Goal: Information Seeking & Learning: Learn about a topic

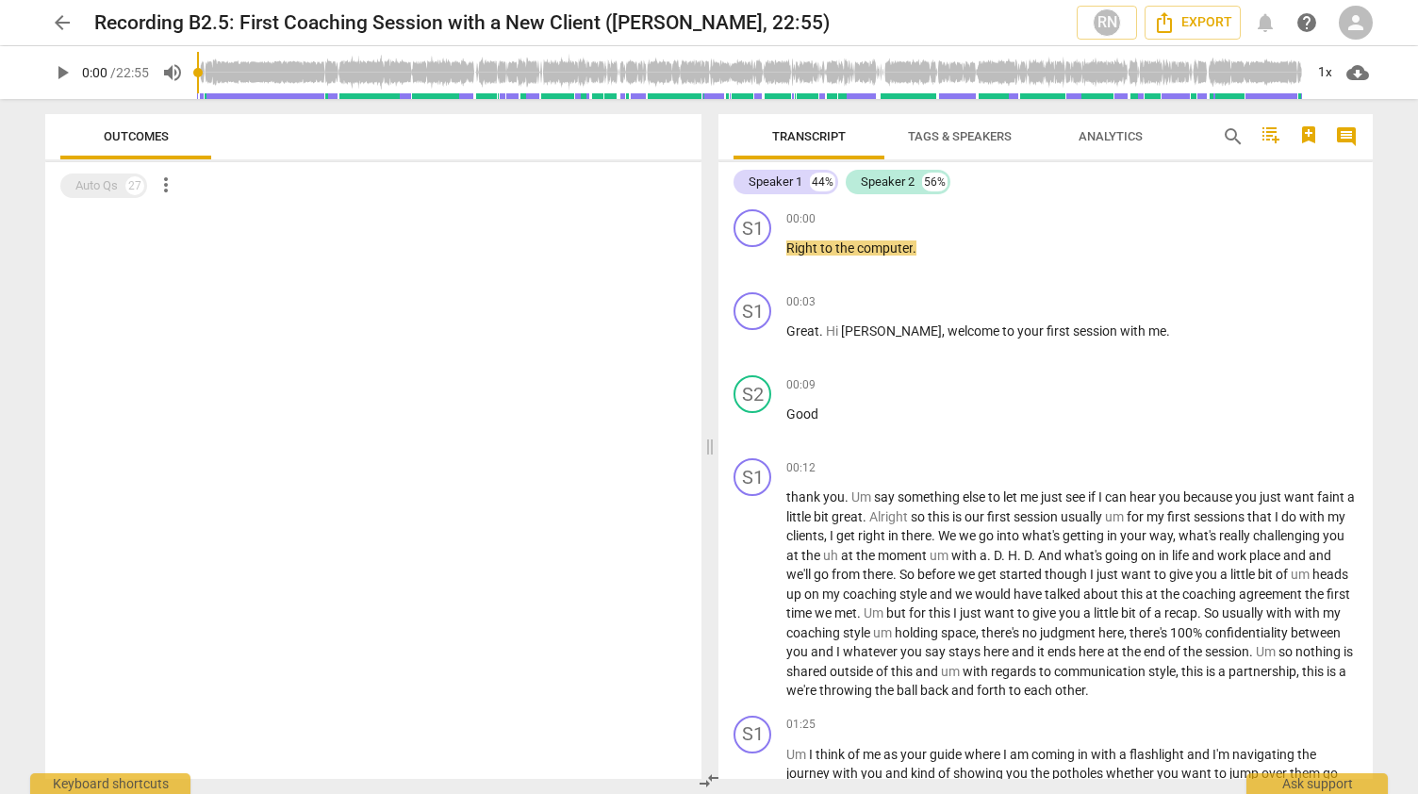
click at [590, 275] on div at bounding box center [373, 493] width 656 height 569
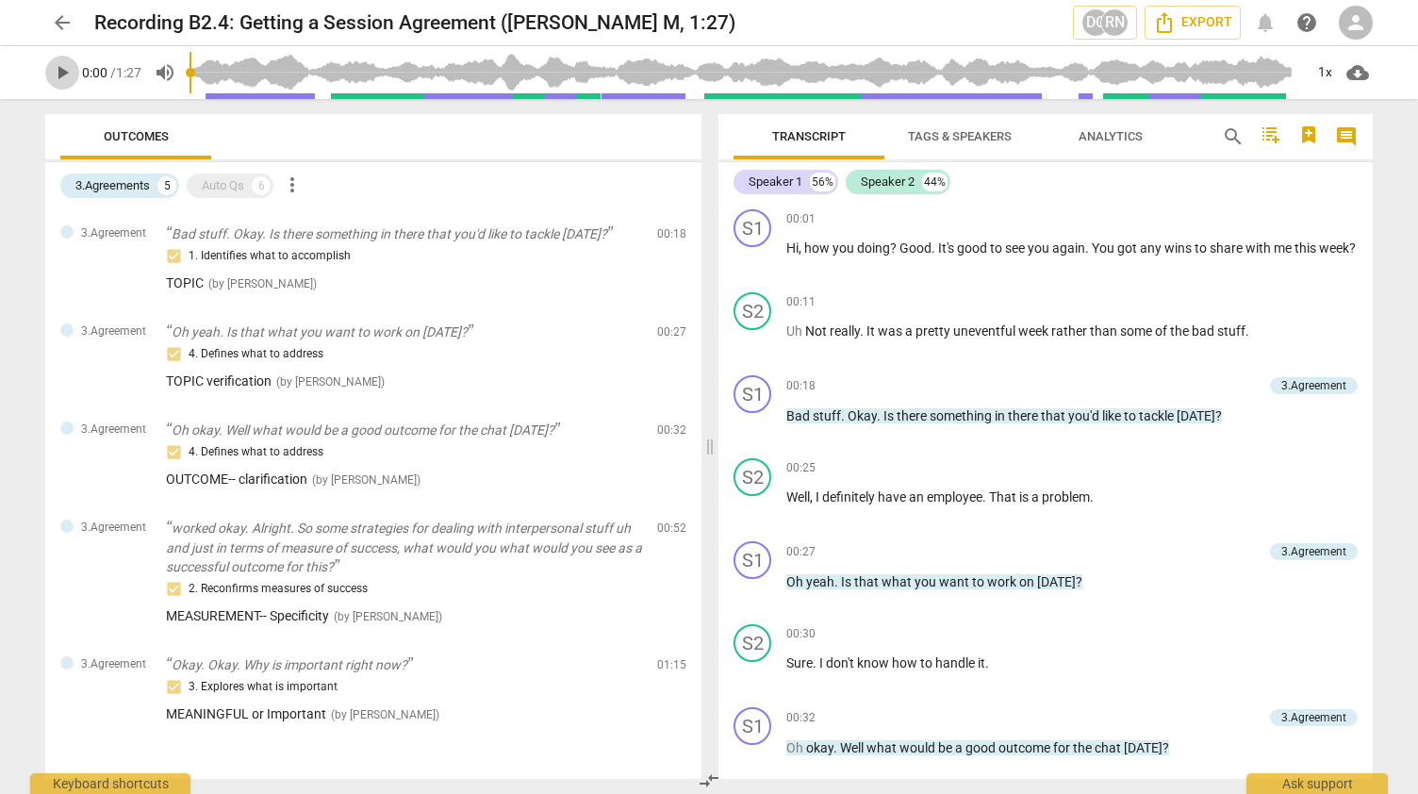
click at [59, 71] on span "play_arrow" at bounding box center [62, 72] width 23 height 23
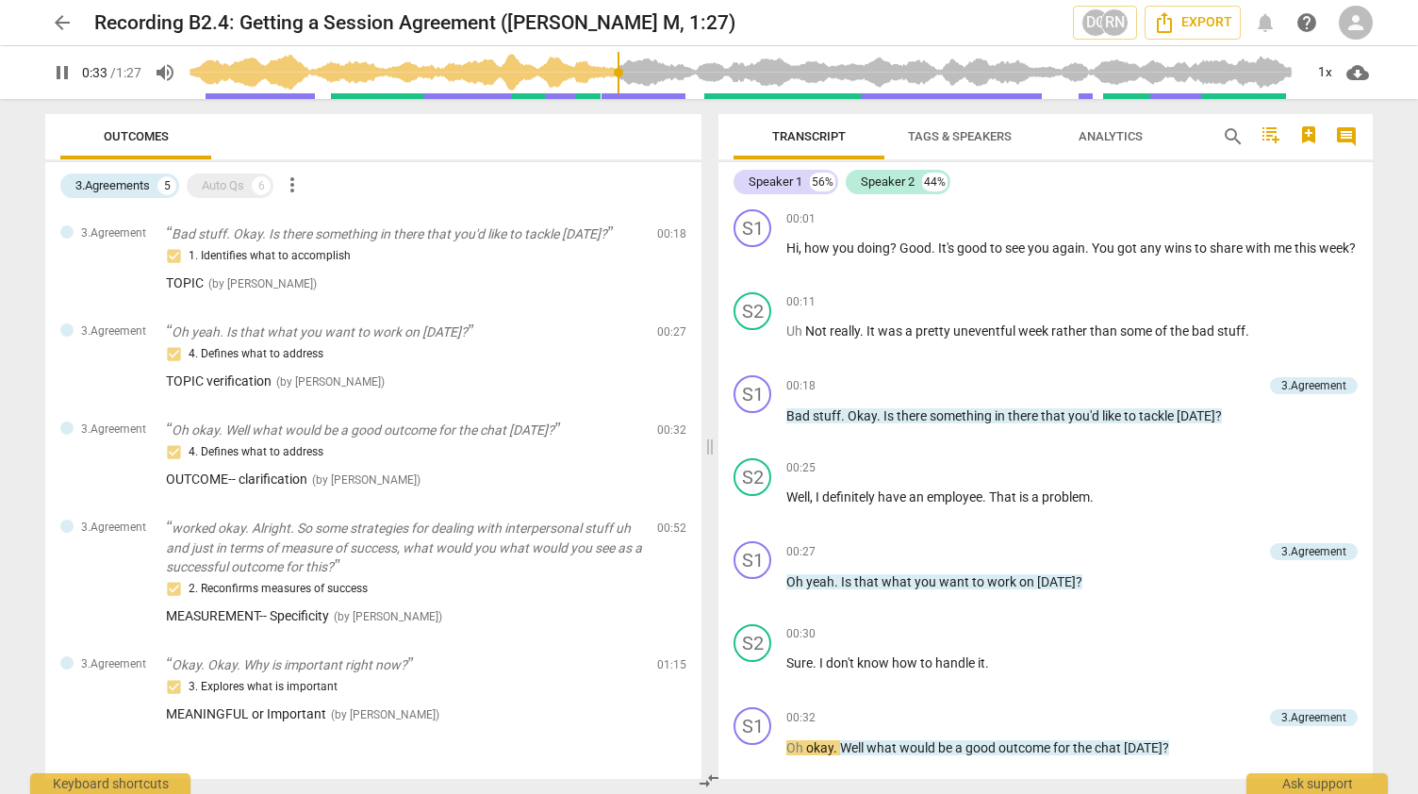
click at [1390, 599] on div "arrow_back Recording B2.4: Getting a Session Agreement ([PERSON_NAME] M, 1:27) …" at bounding box center [709, 397] width 1418 height 794
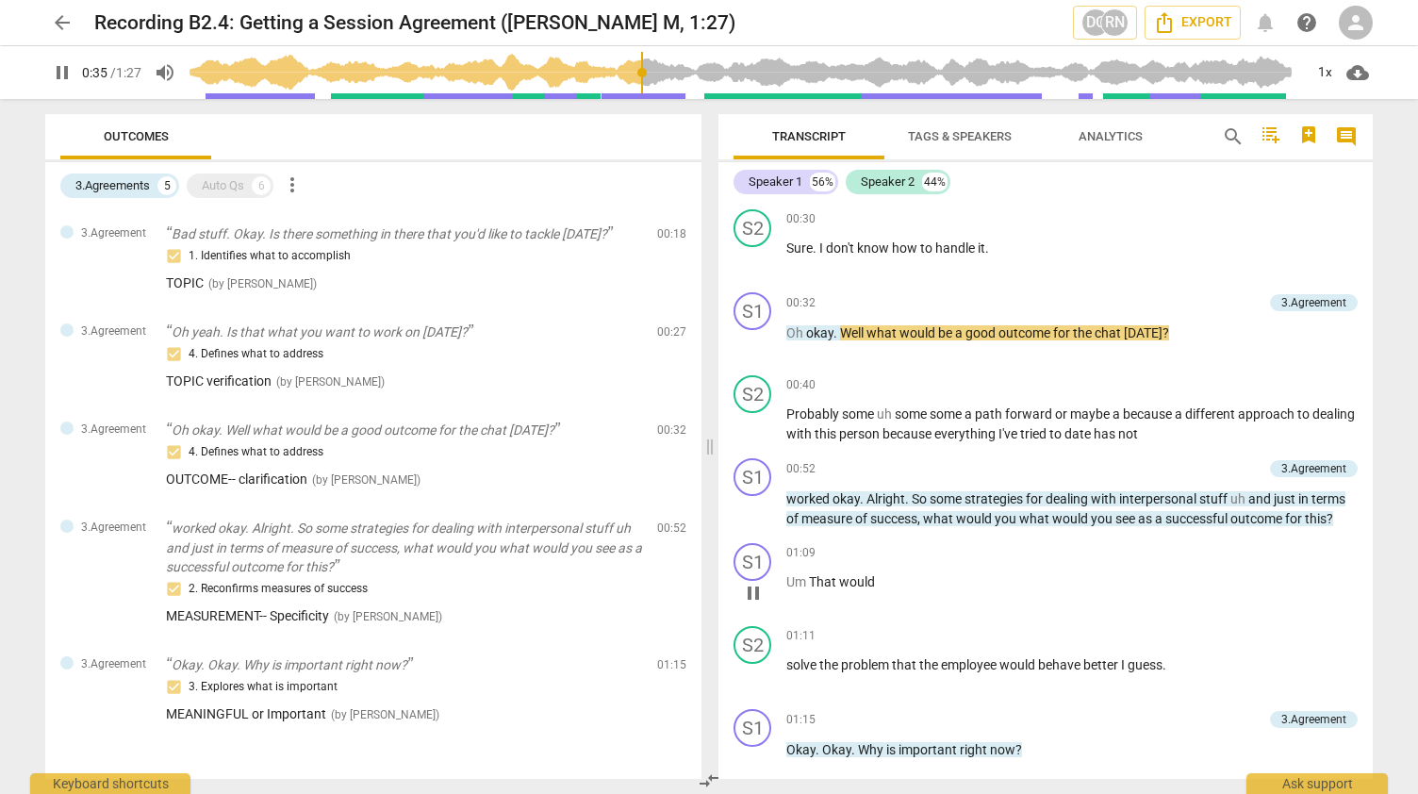
scroll to position [471, 0]
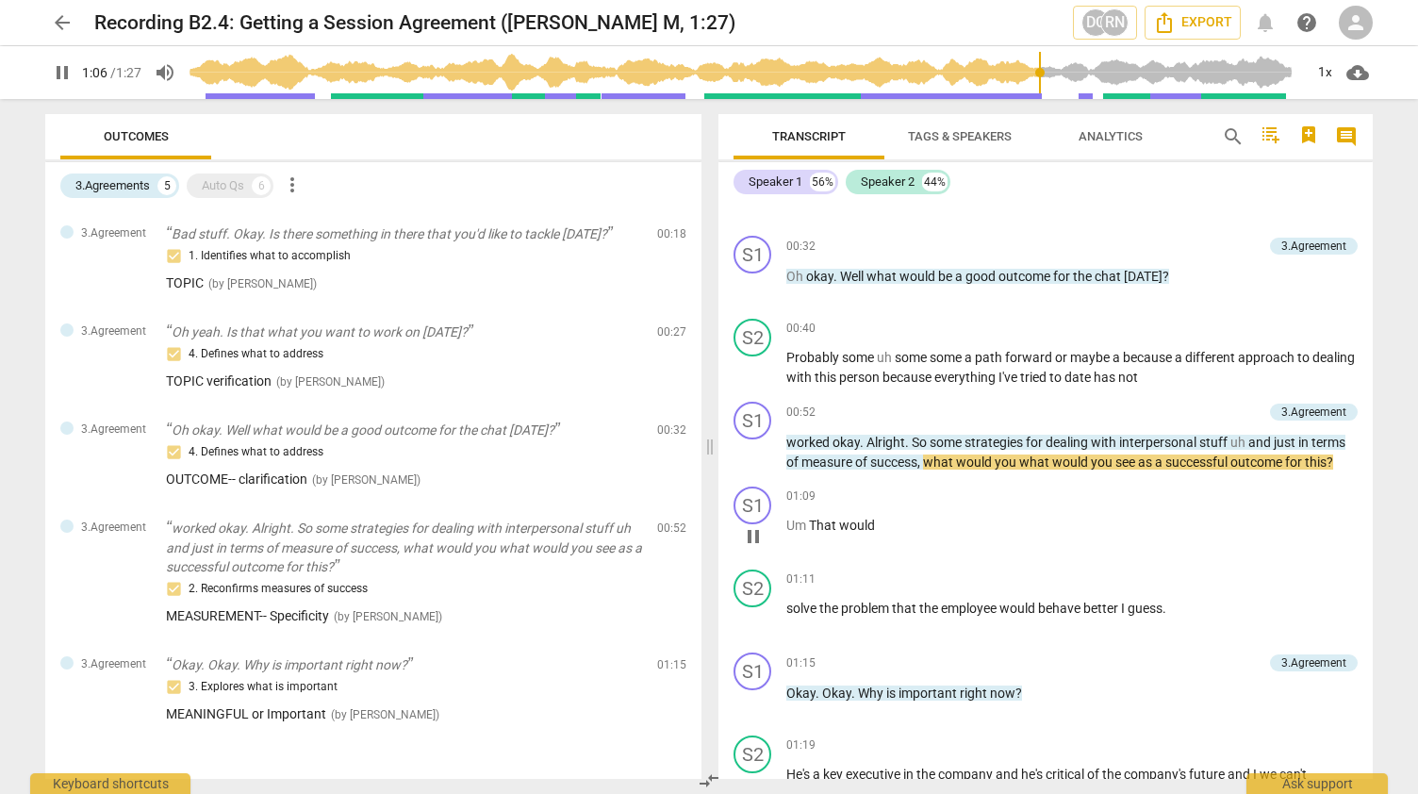
click at [1291, 535] on div "01:09 keyboard_arrow_right Um That would" at bounding box center [1071, 521] width 571 height 68
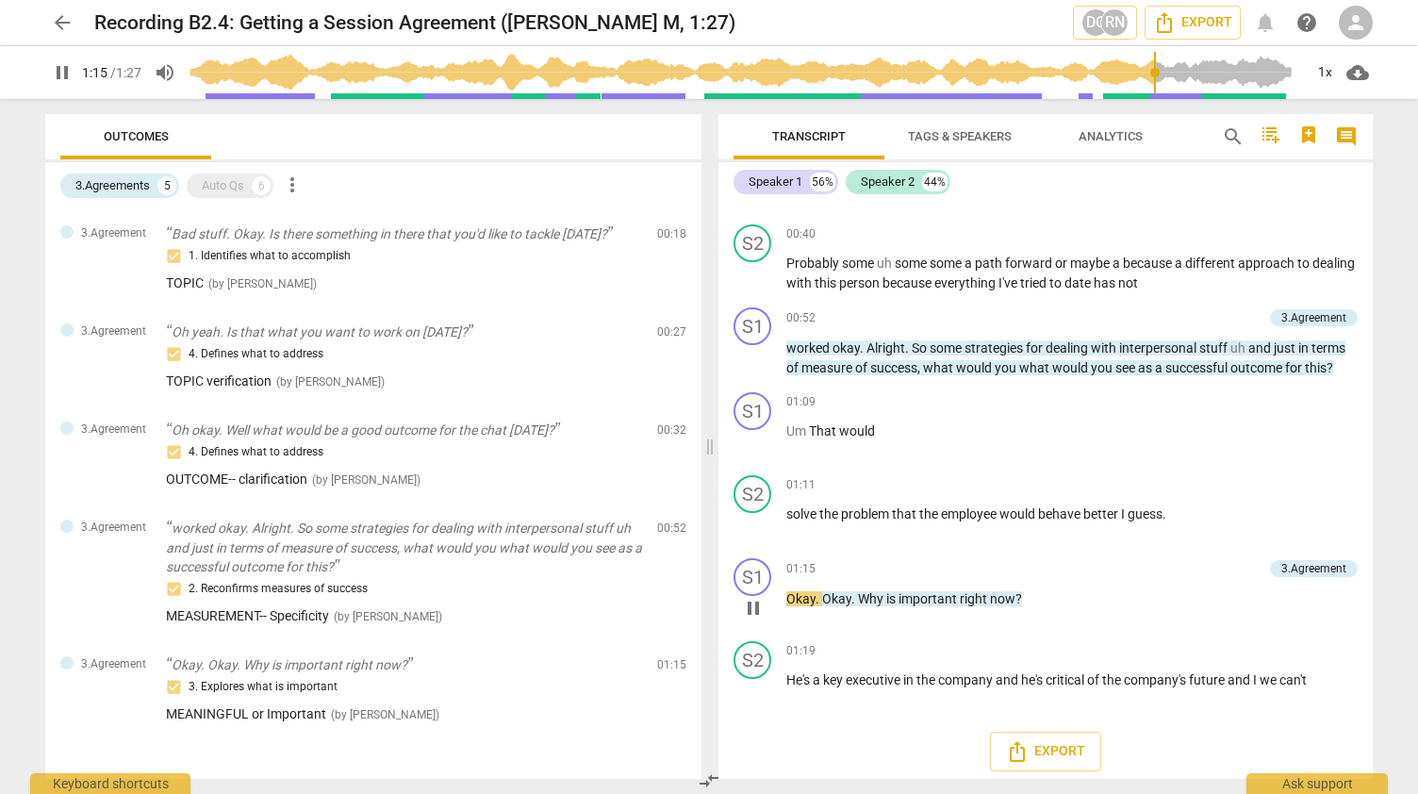
scroll to position [572, 0]
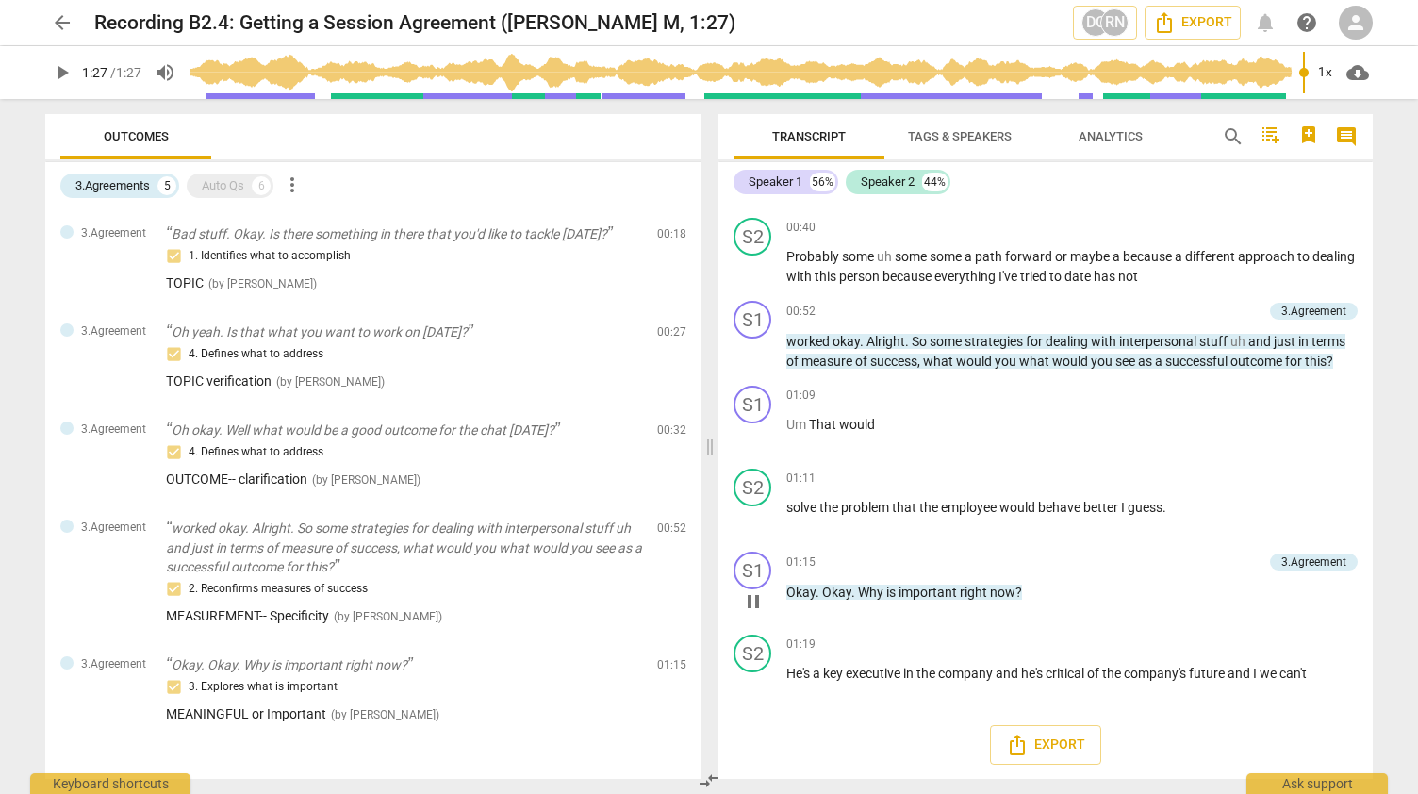
type input "87"
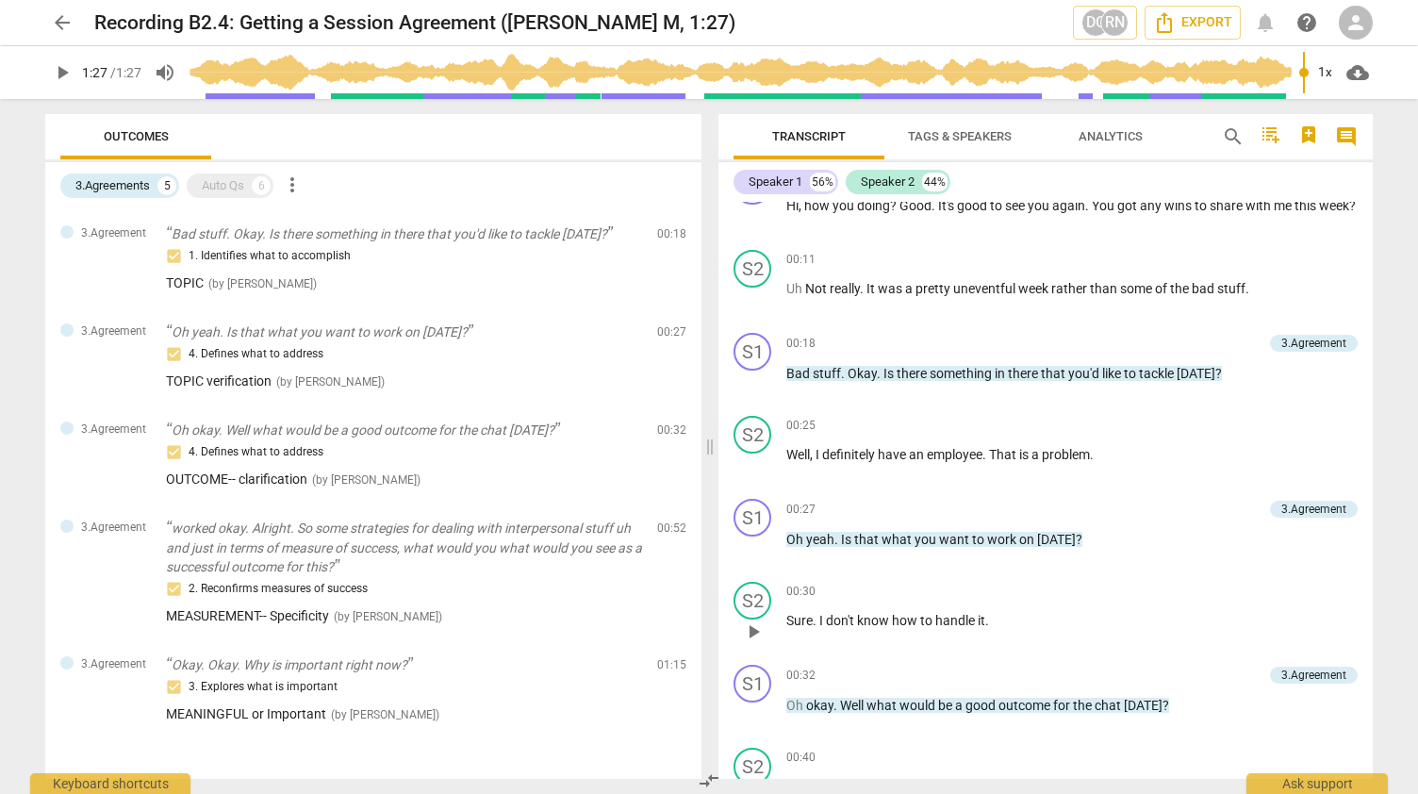
scroll to position [0, 0]
